Goal: Task Accomplishment & Management: Use online tool/utility

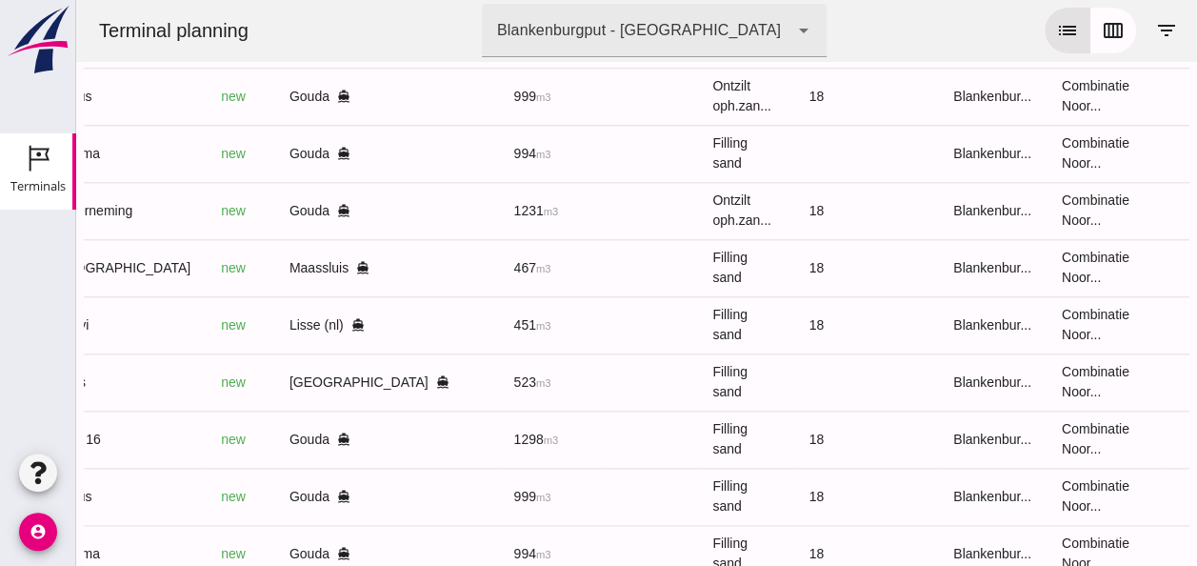
scroll to position [897, 0]
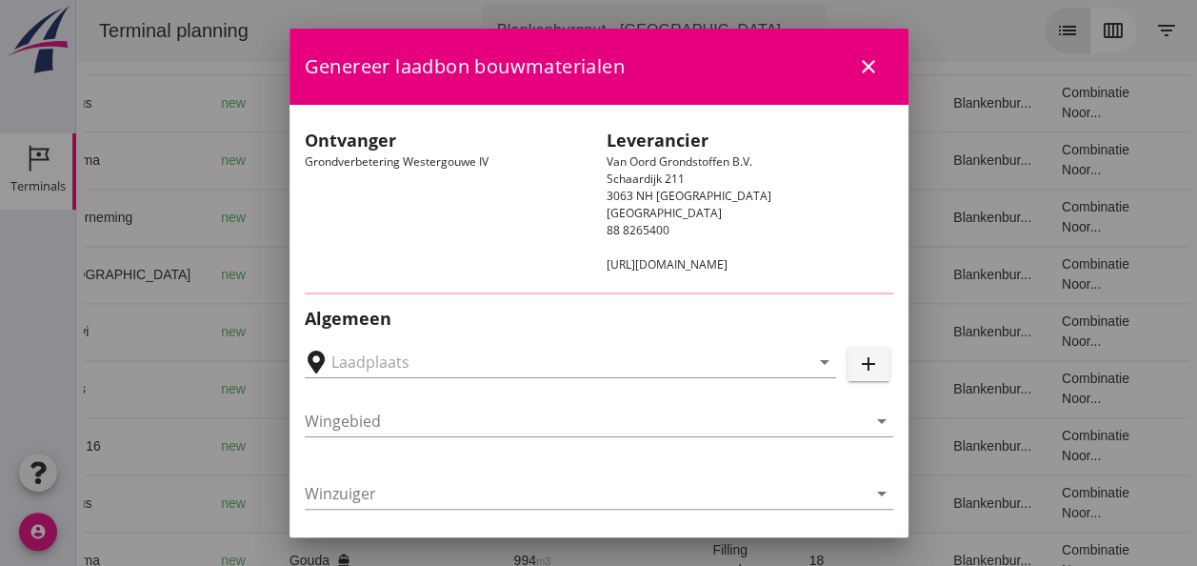
type input "Loswal Fa. J. Bos&Zonen, [GEOGRAPHIC_DATA]"
type input "Onderneming"
type input "[PERSON_NAME]"
type input "1231"
type input "Ontzilt oph.zand [75] (6120)"
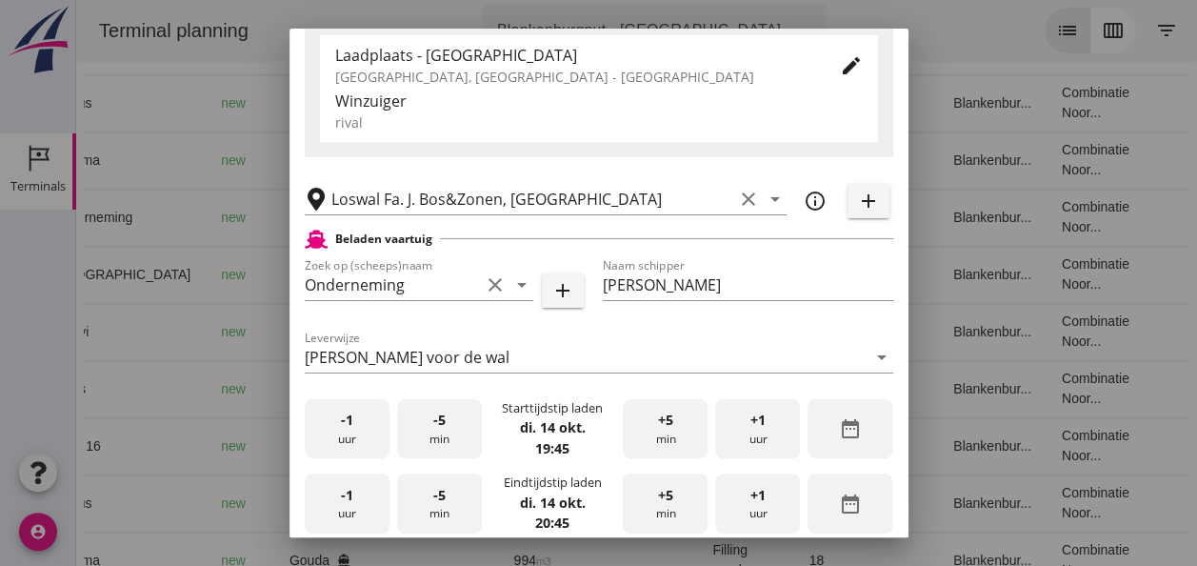
scroll to position [381, 0]
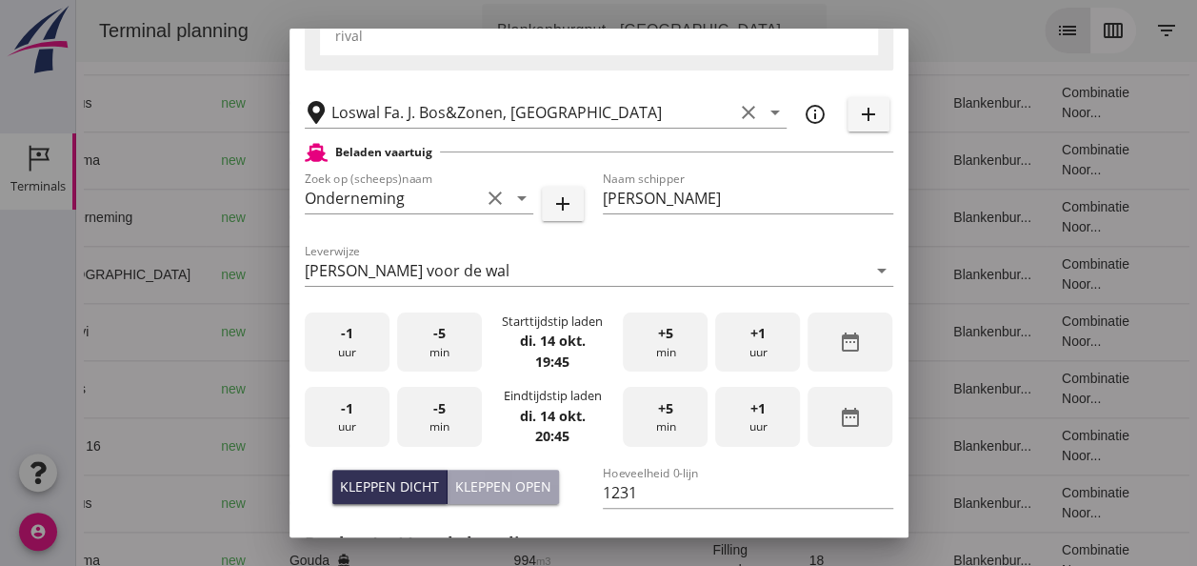
click at [339, 362] on div "-1 uur" at bounding box center [347, 342] width 85 height 60
click at [437, 357] on div "-5 min" at bounding box center [439, 342] width 85 height 60
click at [343, 434] on div "-1 uur" at bounding box center [347, 417] width 85 height 60
click at [429, 411] on div "-5 min" at bounding box center [439, 417] width 85 height 60
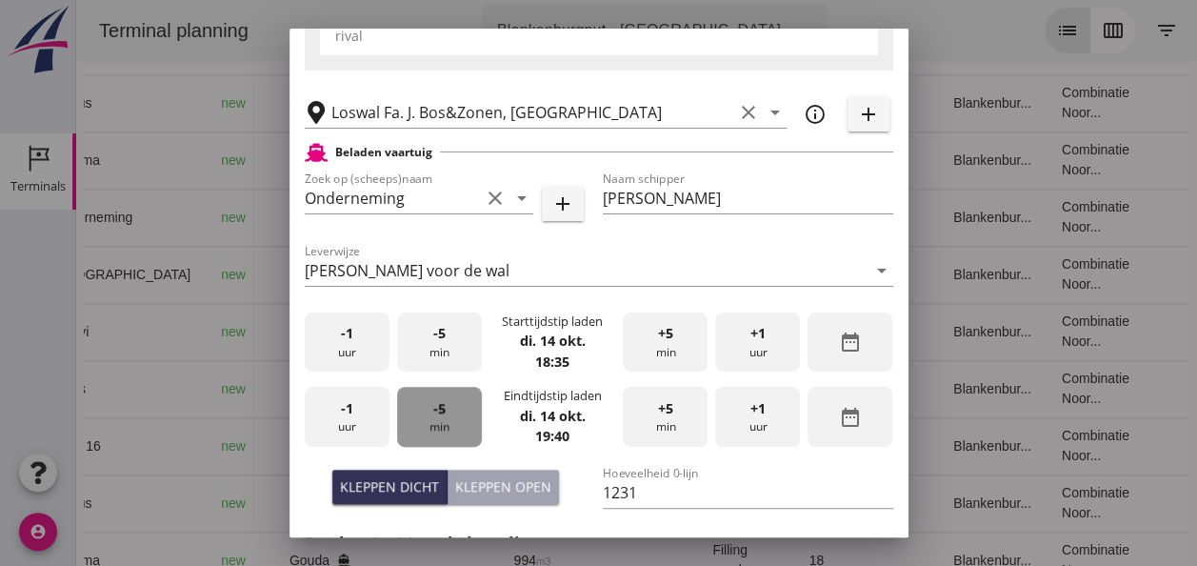
click at [429, 411] on div "-5 min" at bounding box center [439, 417] width 85 height 60
click at [484, 484] on div "Kleppen open" at bounding box center [503, 486] width 96 height 20
type input "1003"
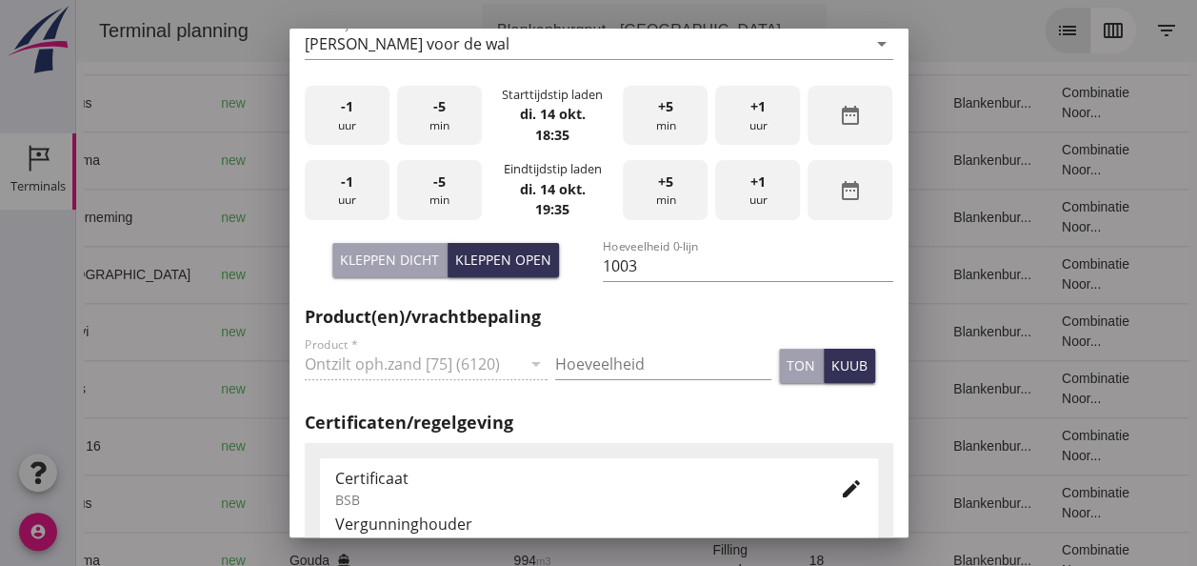
scroll to position [667, 0]
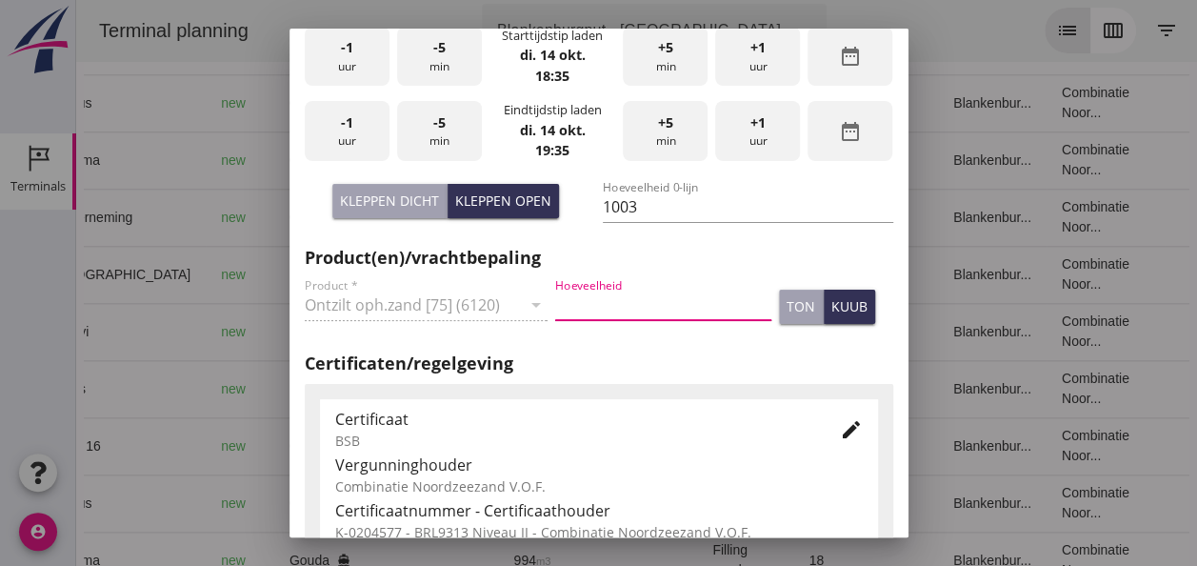
click at [608, 298] on input "Hoeveelheid" at bounding box center [663, 305] width 216 height 30
type input "1003"
drag, startPoint x: 848, startPoint y: 316, endPoint x: 848, endPoint y: 330, distance: 13.3
click at [848, 316] on button "kuub" at bounding box center [849, 307] width 51 height 34
click at [840, 430] on icon "edit" at bounding box center [851, 429] width 23 height 23
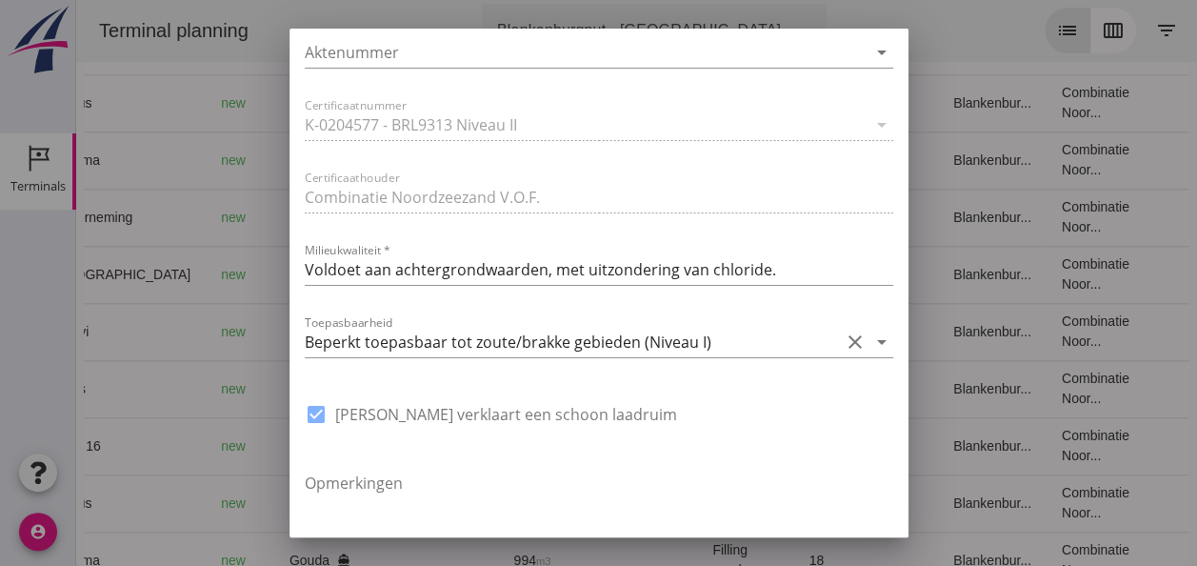
scroll to position [1429, 0]
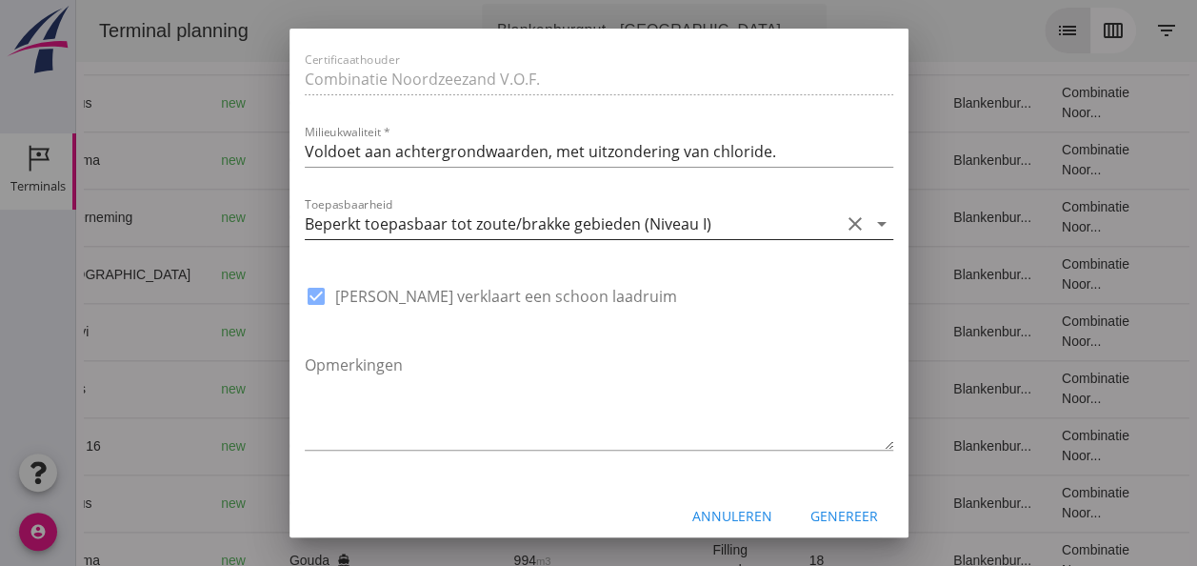
click at [871, 220] on icon "arrow_drop_down" at bounding box center [882, 223] width 23 height 23
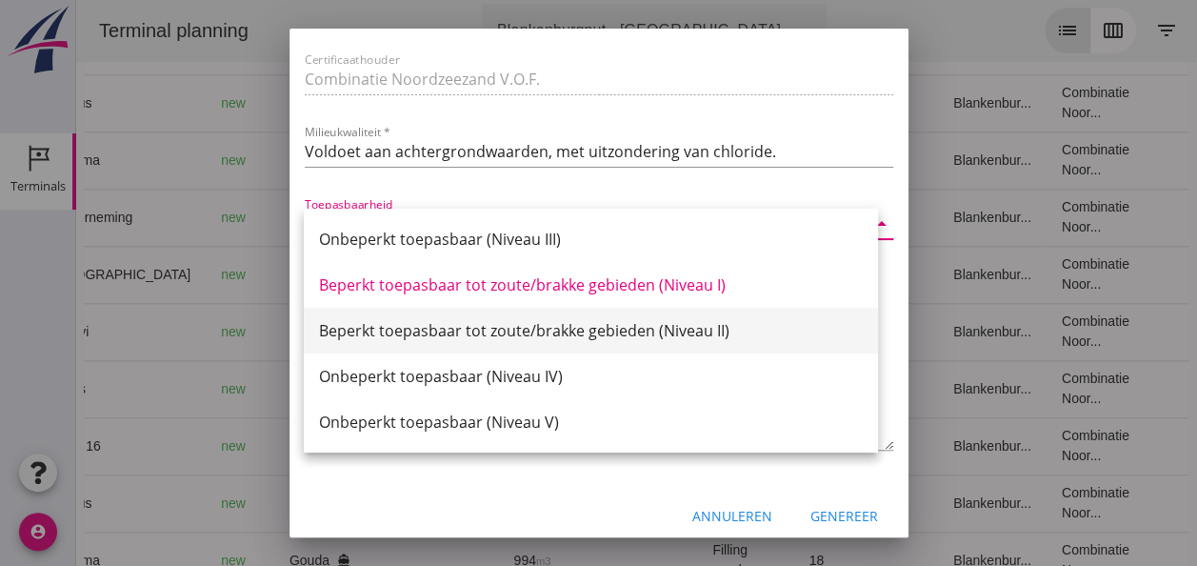
click at [707, 333] on div "Beperkt toepasbaar tot zoute/brakke gebieden (Niveau II)" at bounding box center [591, 330] width 544 height 23
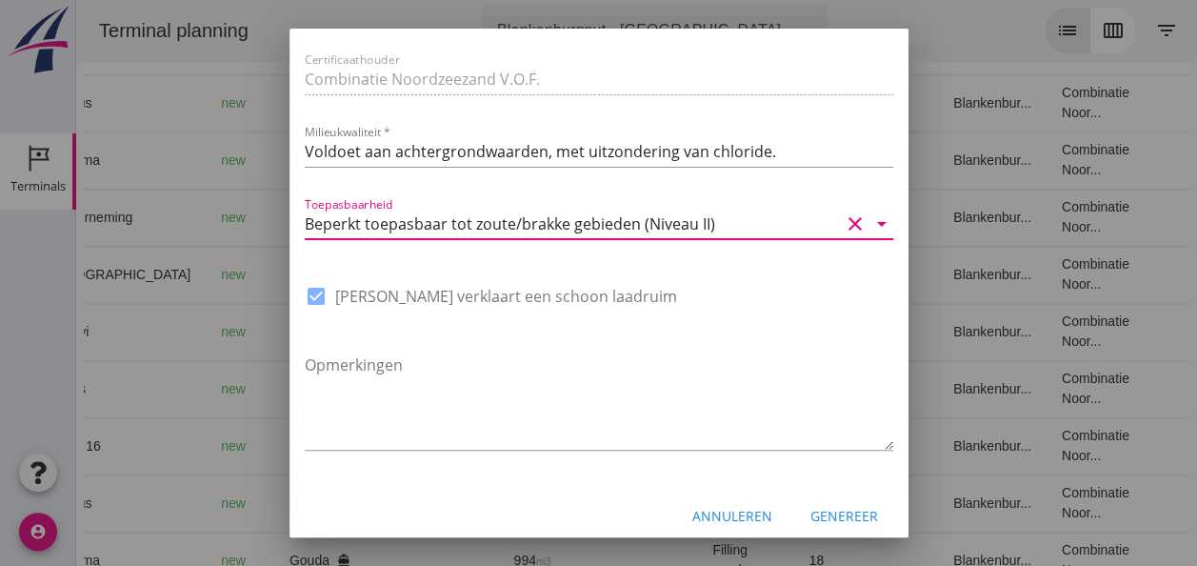
click at [848, 518] on div "Genereer" at bounding box center [845, 516] width 68 height 20
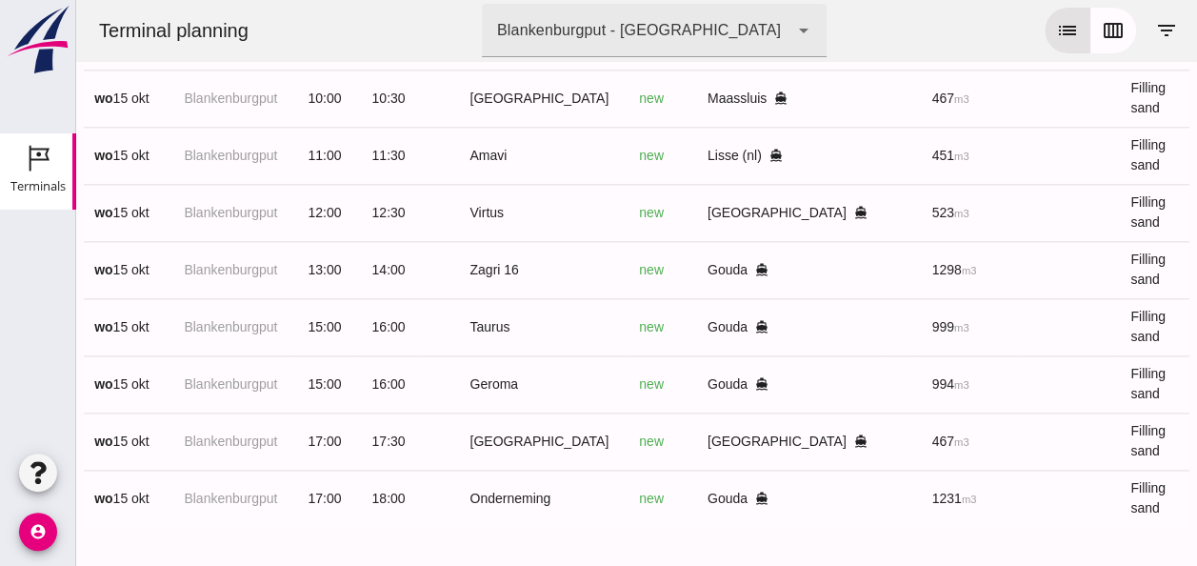
scroll to position [0, 90]
